Goal: Task Accomplishment & Management: Use online tool/utility

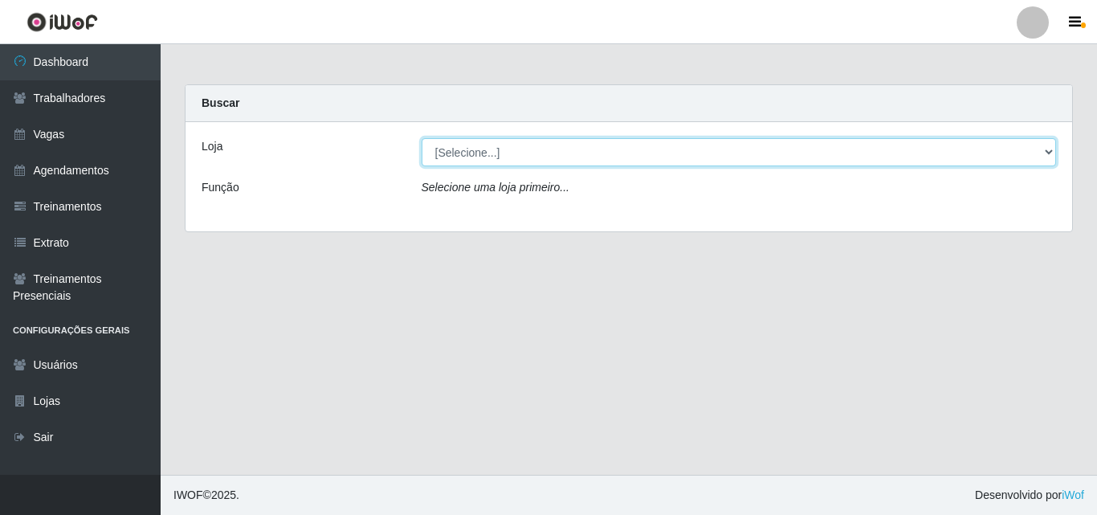
click at [519, 153] on select "[Selecione...] Chinatown Sushimi - [GEOGRAPHIC_DATA]" at bounding box center [739, 152] width 635 height 28
select select "357"
click at [422, 138] on select "[Selecione...] Chinatown Sushimi - [GEOGRAPHIC_DATA]" at bounding box center [739, 152] width 635 height 28
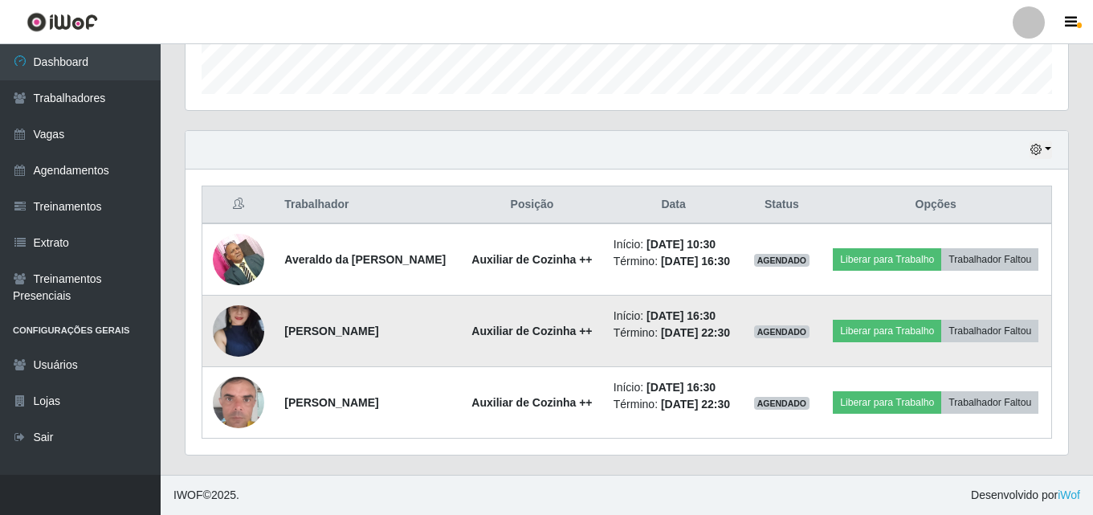
scroll to position [516, 0]
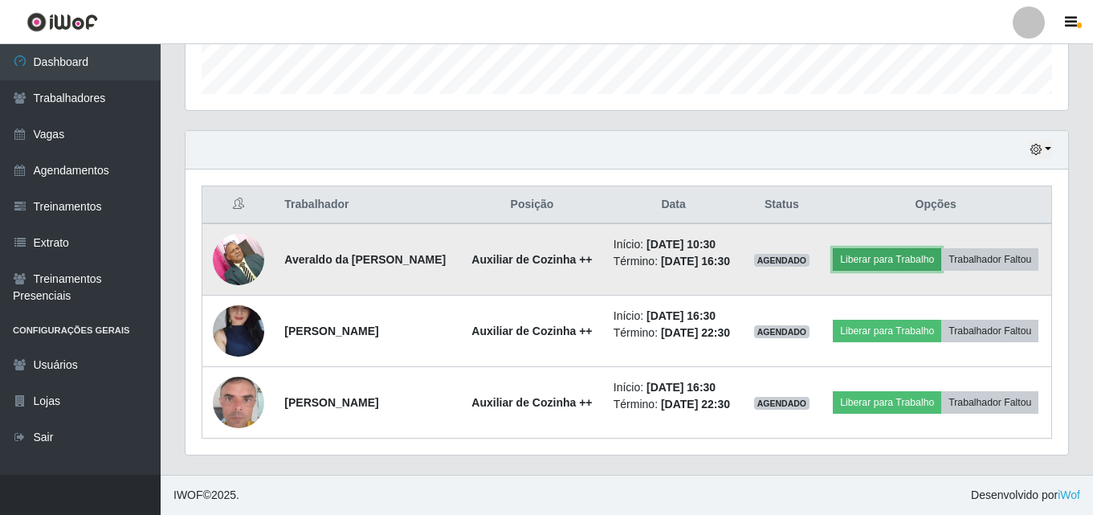
click at [915, 248] on button "Liberar para Trabalho" at bounding box center [887, 259] width 108 height 22
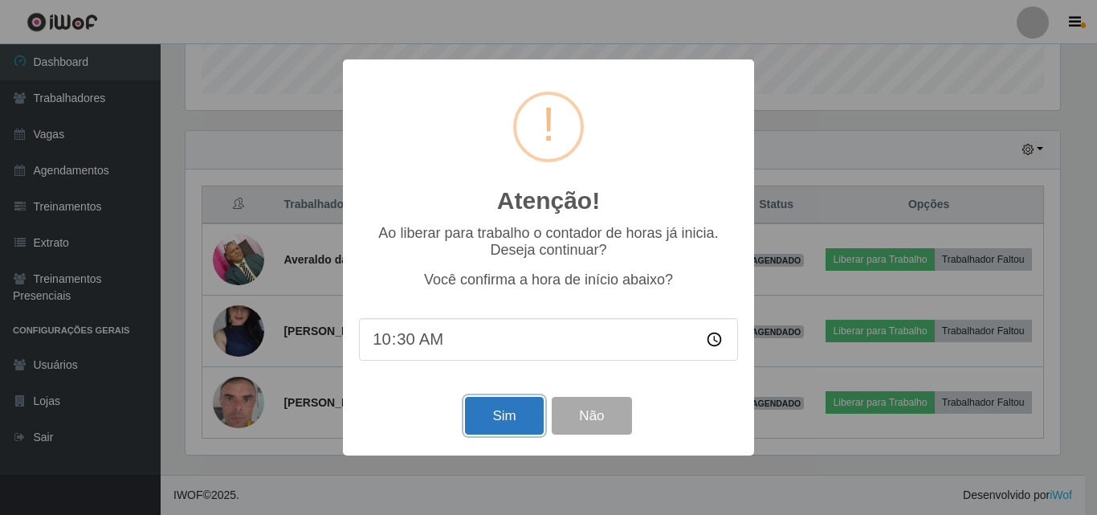
click at [508, 418] on button "Sim" at bounding box center [504, 416] width 78 height 38
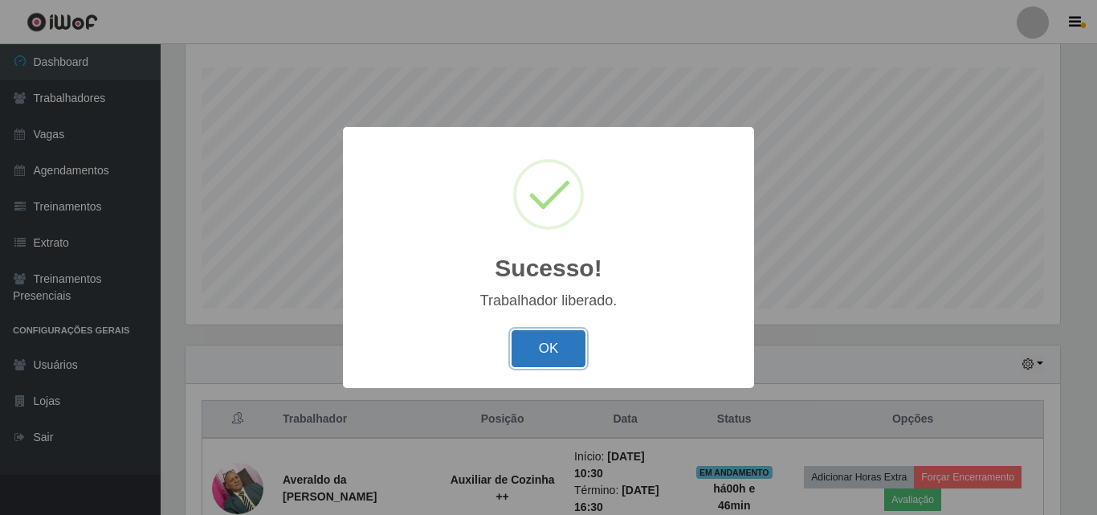
click at [515, 351] on button "OK" at bounding box center [549, 349] width 75 height 38
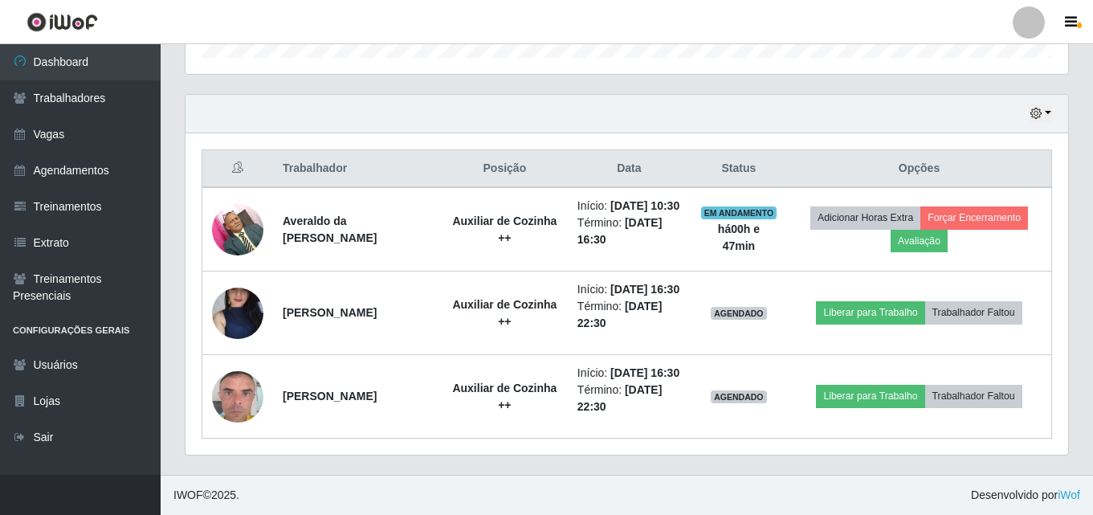
scroll to position [567, 0]
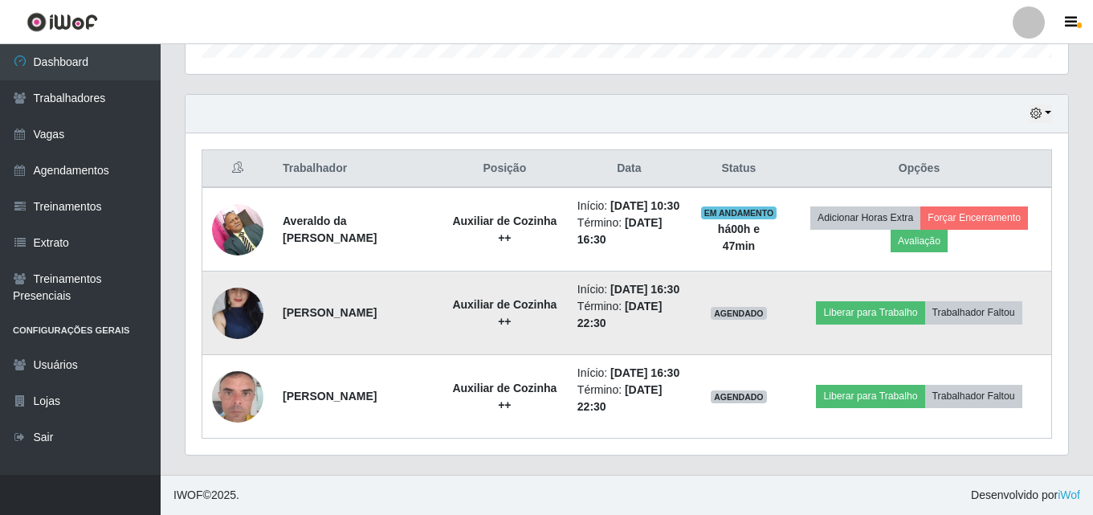
click at [237, 288] on img at bounding box center [237, 312] width 51 height 114
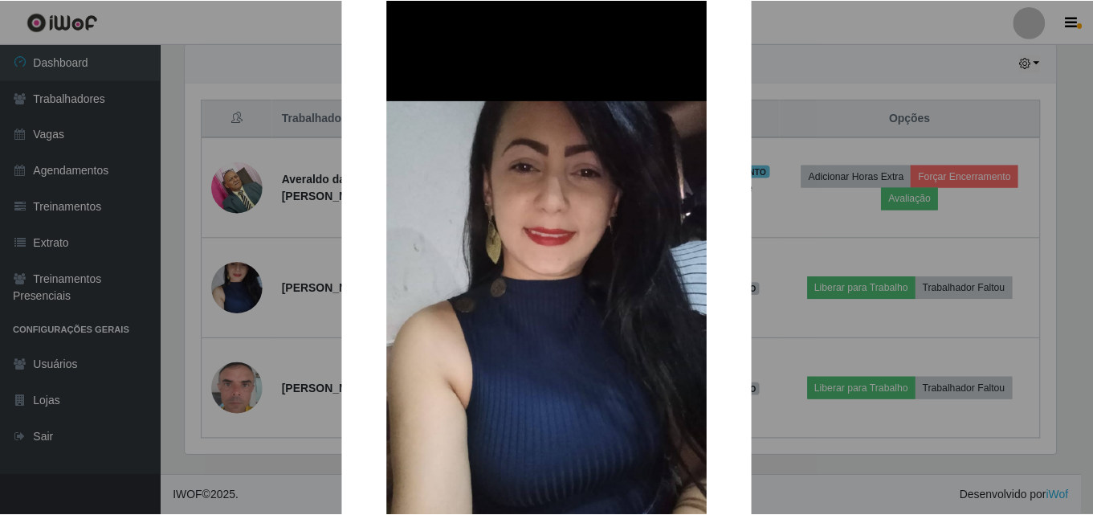
scroll to position [80, 0]
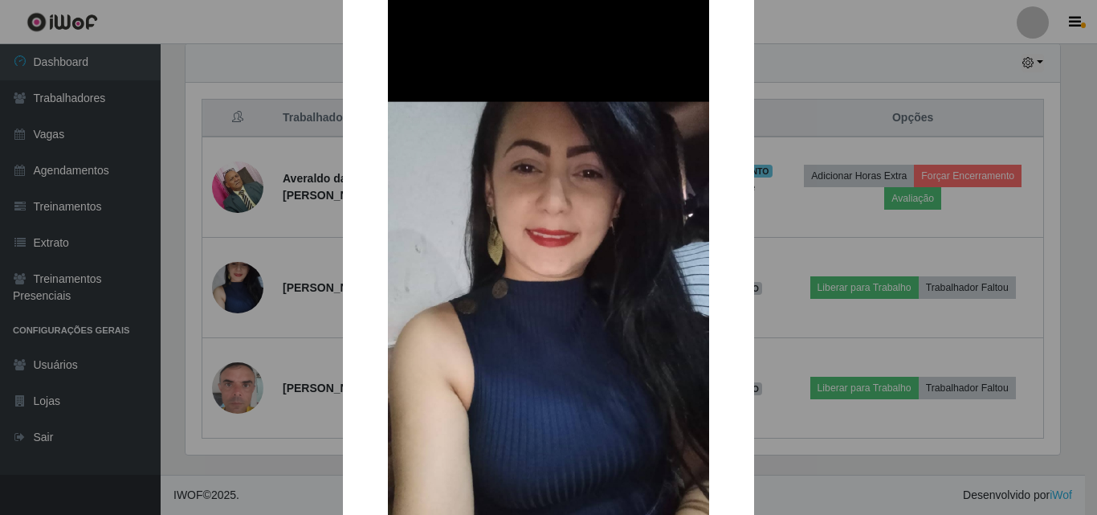
click at [768, 151] on div "× OK Cancel" at bounding box center [548, 257] width 1097 height 515
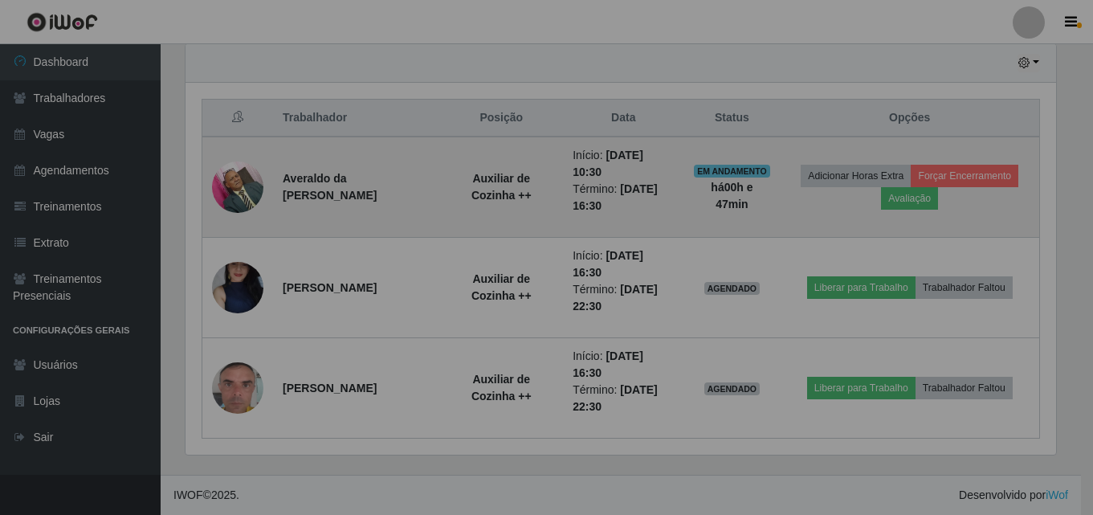
scroll to position [333, 883]
